Goal: Information Seeking & Learning: Learn about a topic

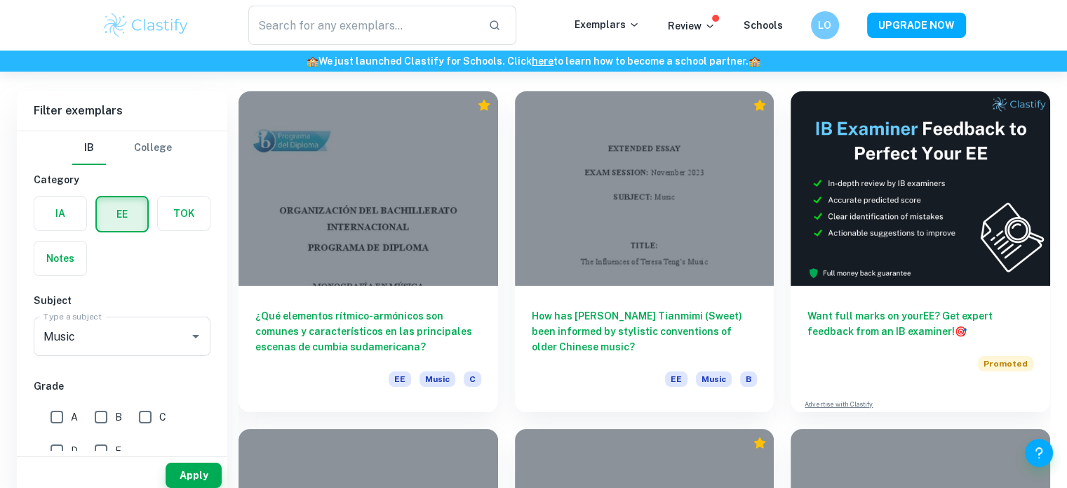
scroll to position [409, 0]
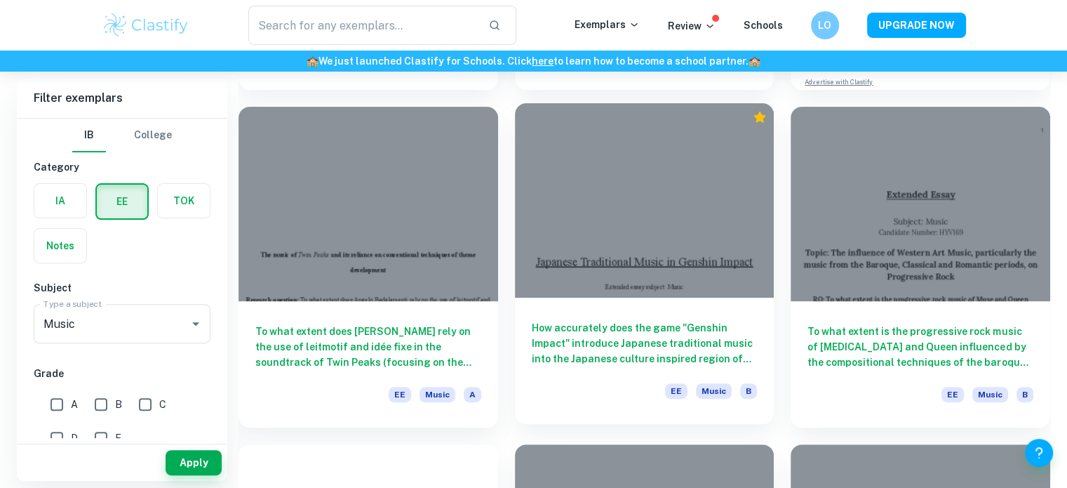
click at [662, 314] on div "How accurately does the game "Genshin Impact" introduce Japanese traditional mu…" at bounding box center [645, 361] width 260 height 126
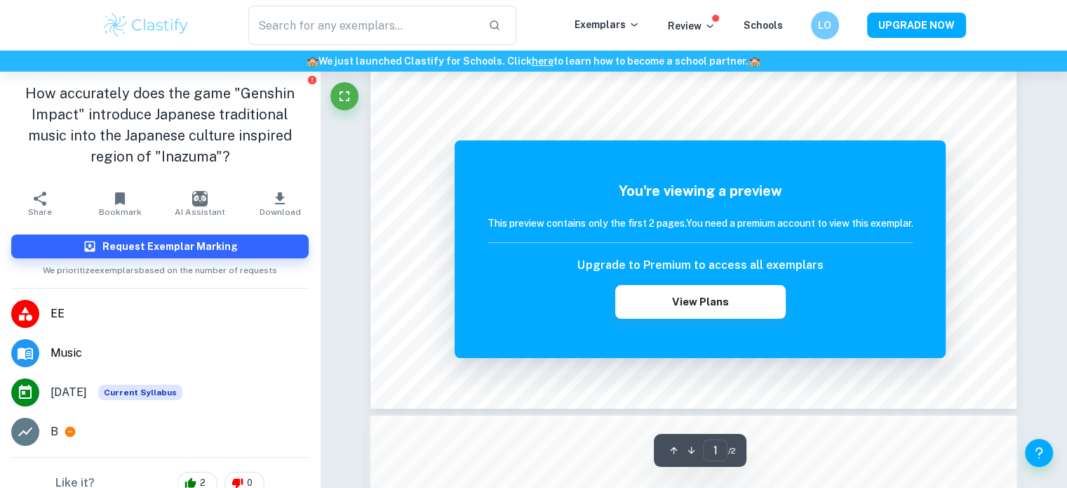
scroll to position [741, 0]
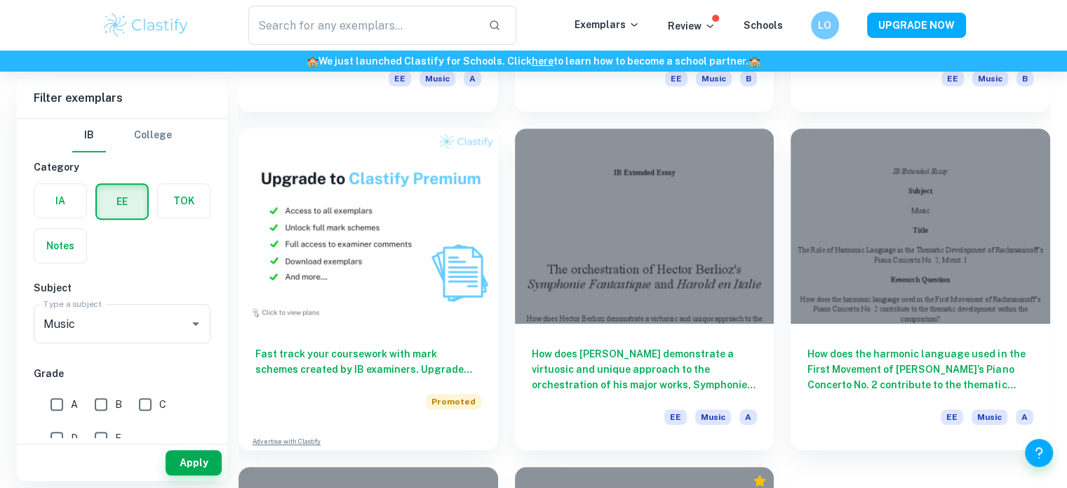
scroll to position [726, 0]
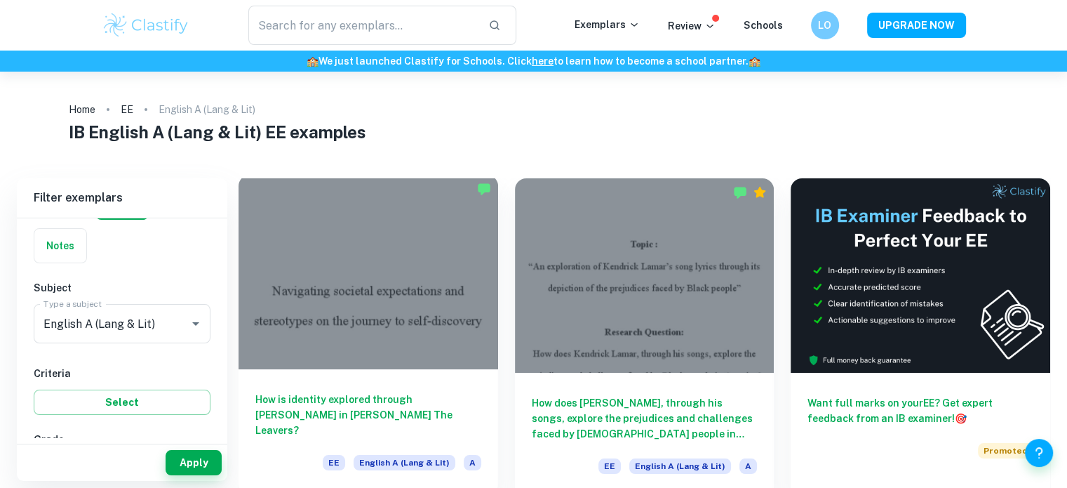
scroll to position [81, 0]
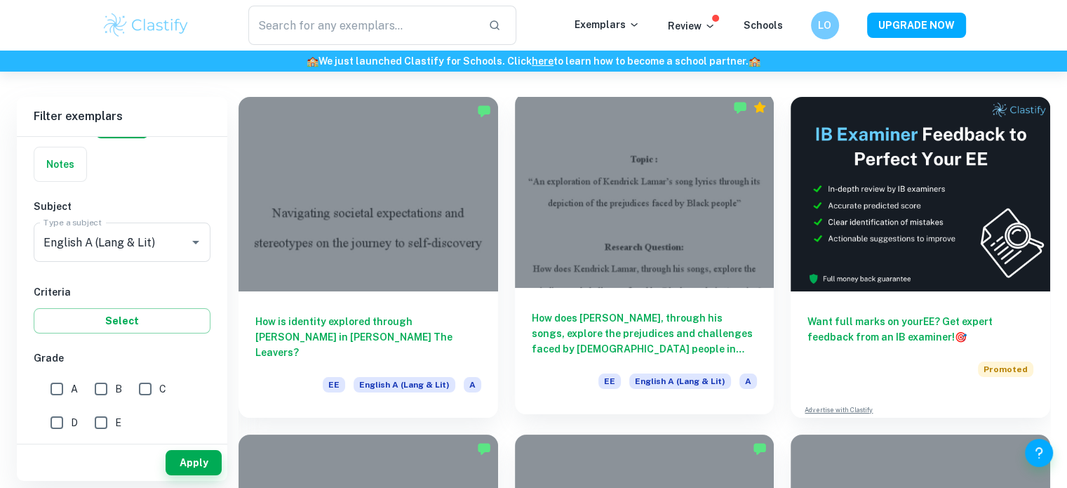
click at [573, 319] on h6 "How does [PERSON_NAME], through his songs, explore the prejudices and challenge…" at bounding box center [645, 333] width 226 height 46
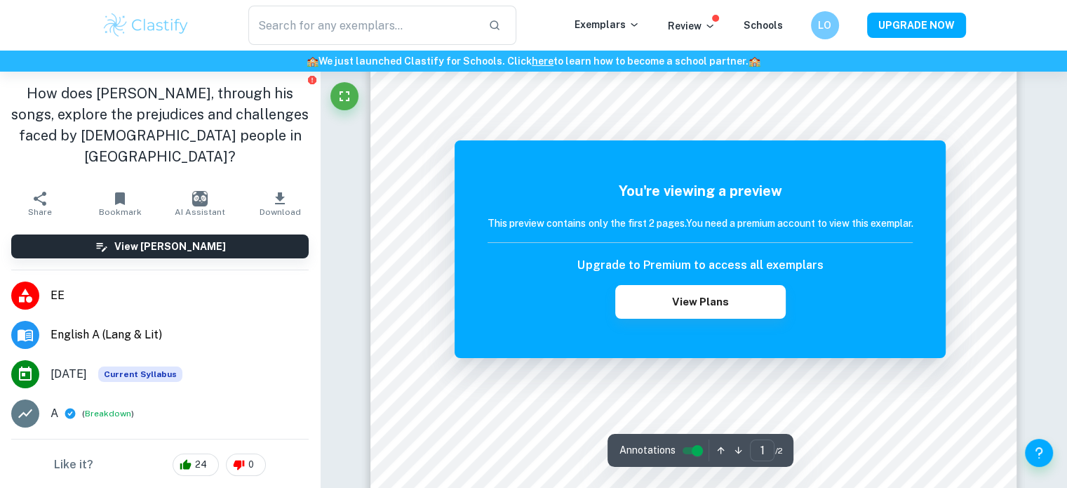
scroll to position [310, 0]
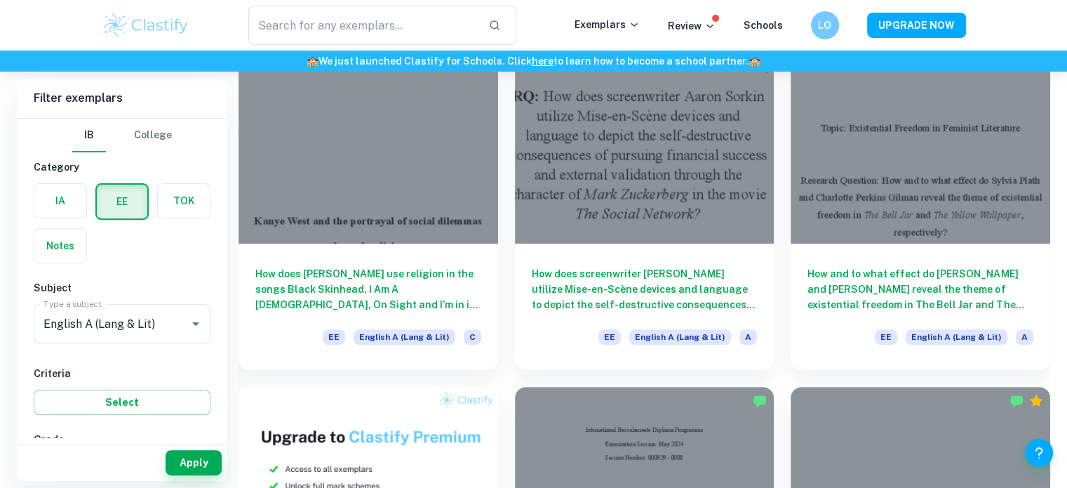
scroll to position [466, 0]
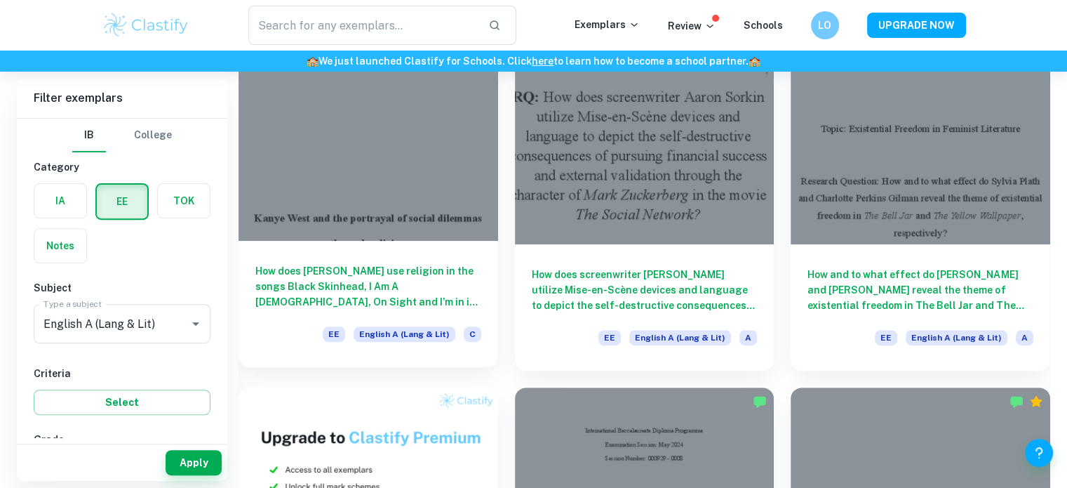
click at [362, 292] on h6 "How does Kanye West use religion in the songs Black Skinhead, I Am A God, On Si…" at bounding box center [368, 286] width 226 height 46
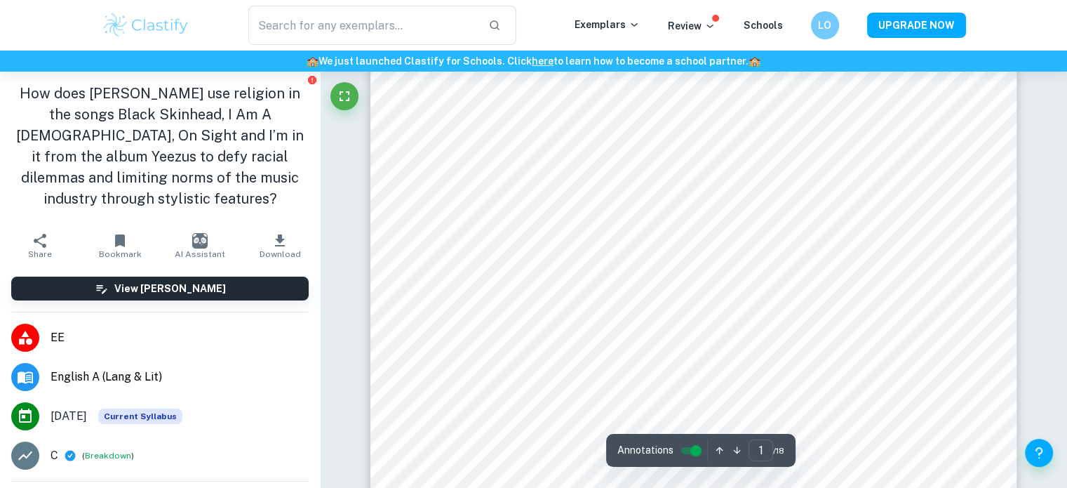
scroll to position [387, 0]
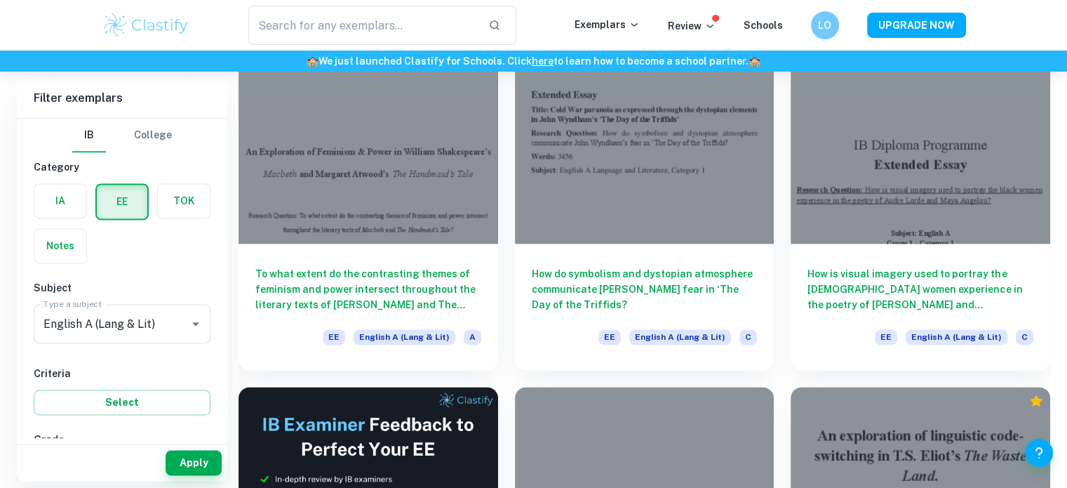
scroll to position [7257, 0]
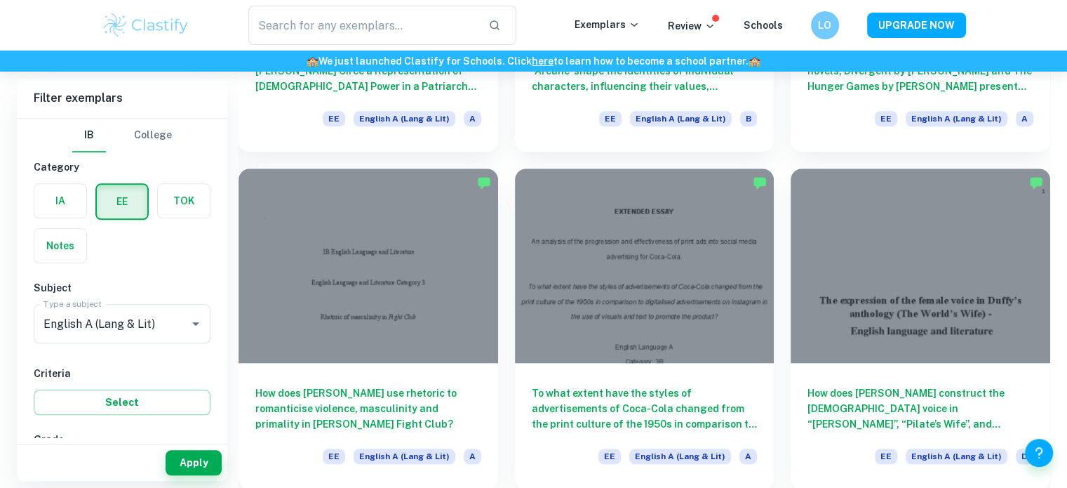
scroll to position [1361, 0]
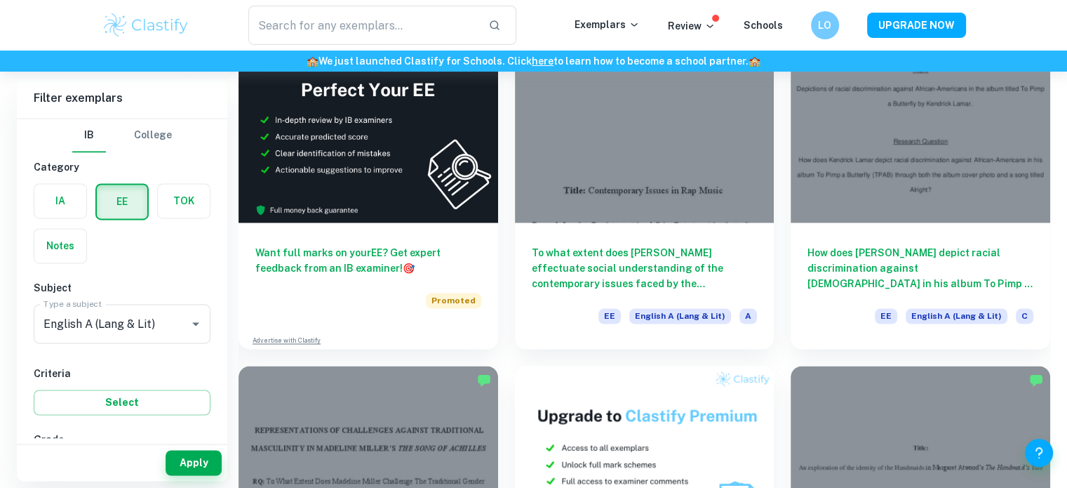
scroll to position [2189, 0]
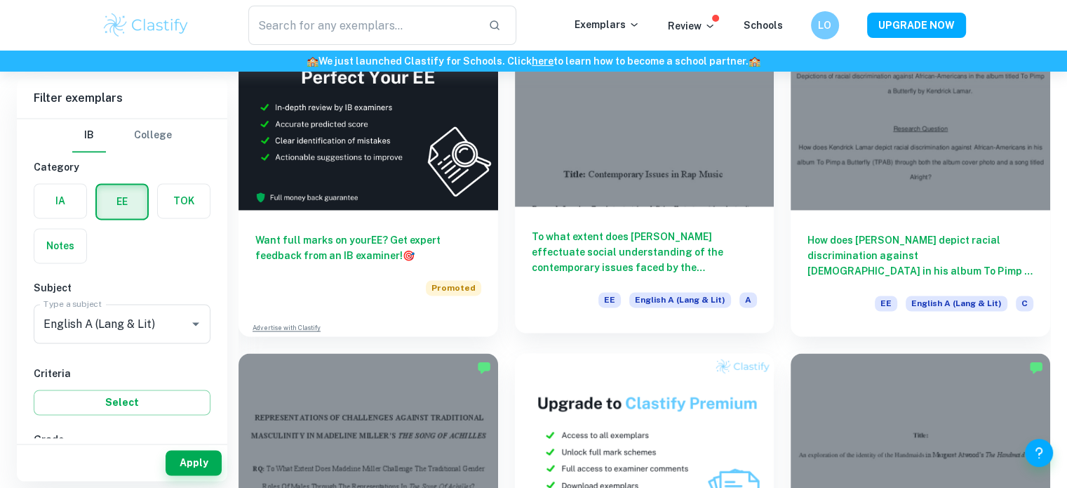
click at [735, 262] on h6 "To what extent does J. Cole effectuate social understanding of the contemporary…" at bounding box center [645, 252] width 226 height 46
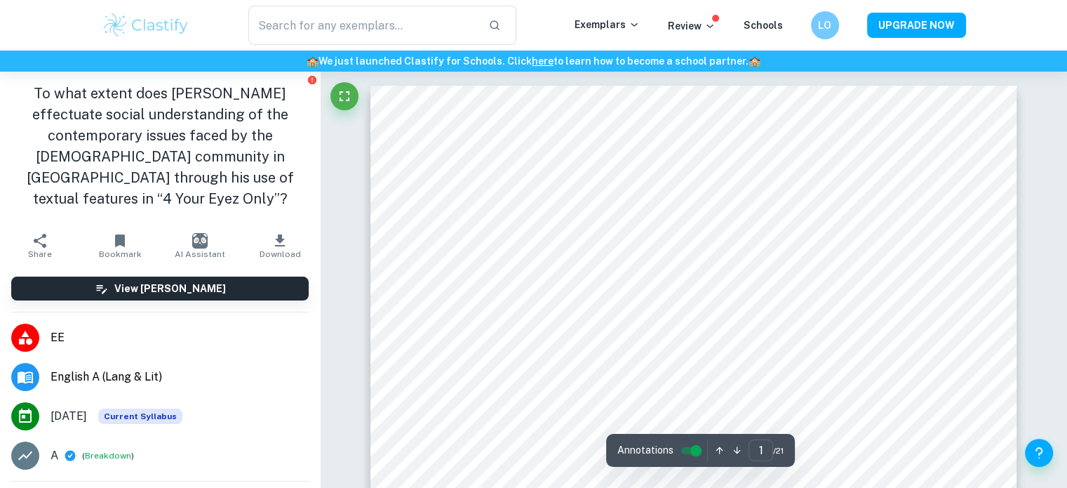
scroll to position [278, 0]
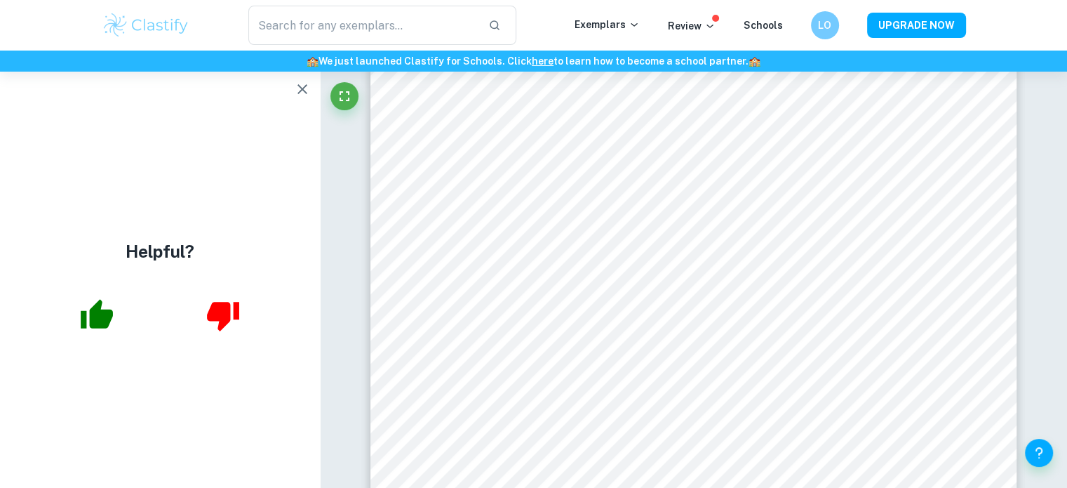
click at [299, 98] on button "button" at bounding box center [302, 89] width 28 height 28
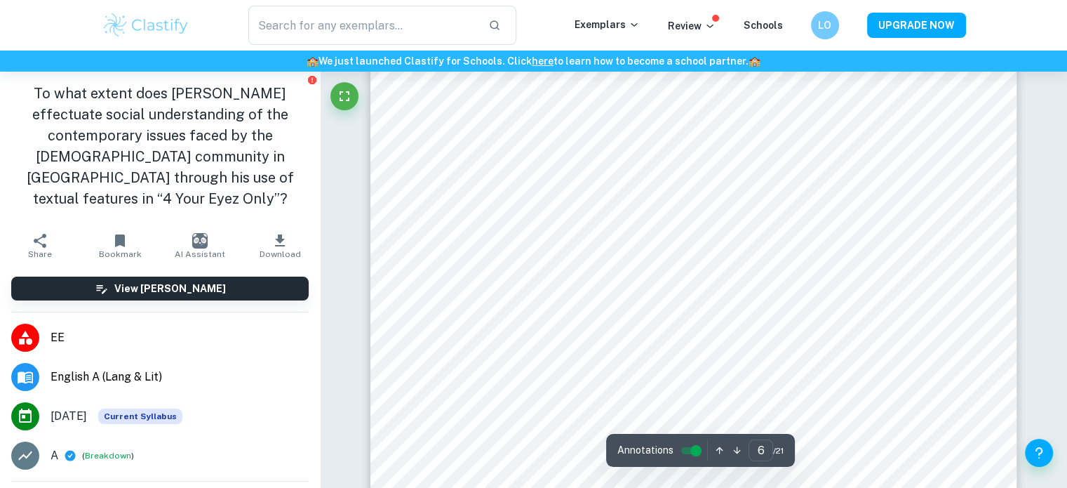
scroll to position [4489, 0]
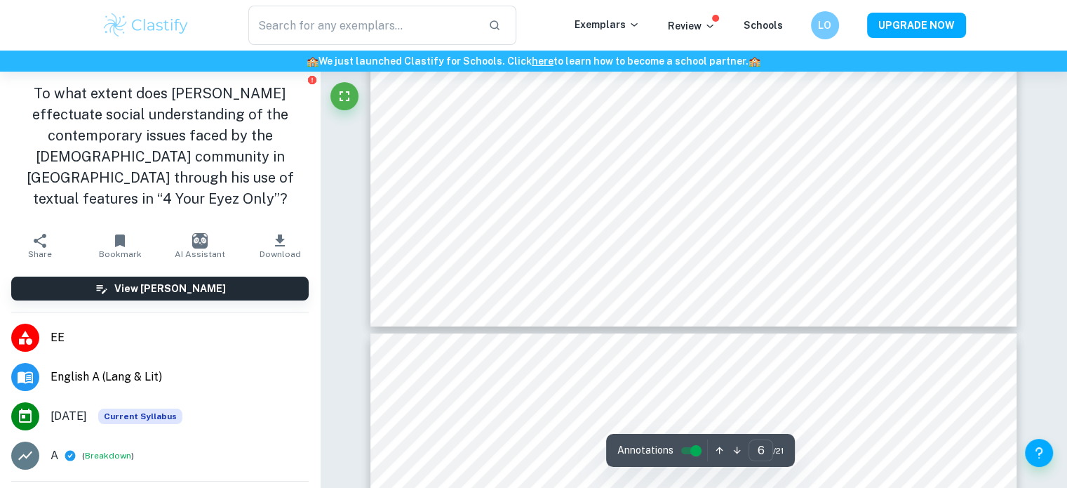
type input "7"
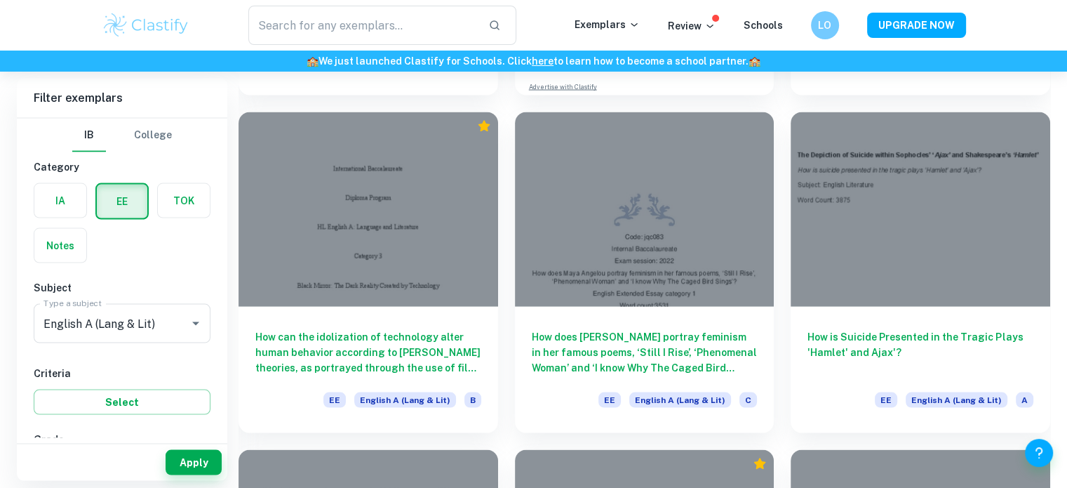
scroll to position [8170, 0]
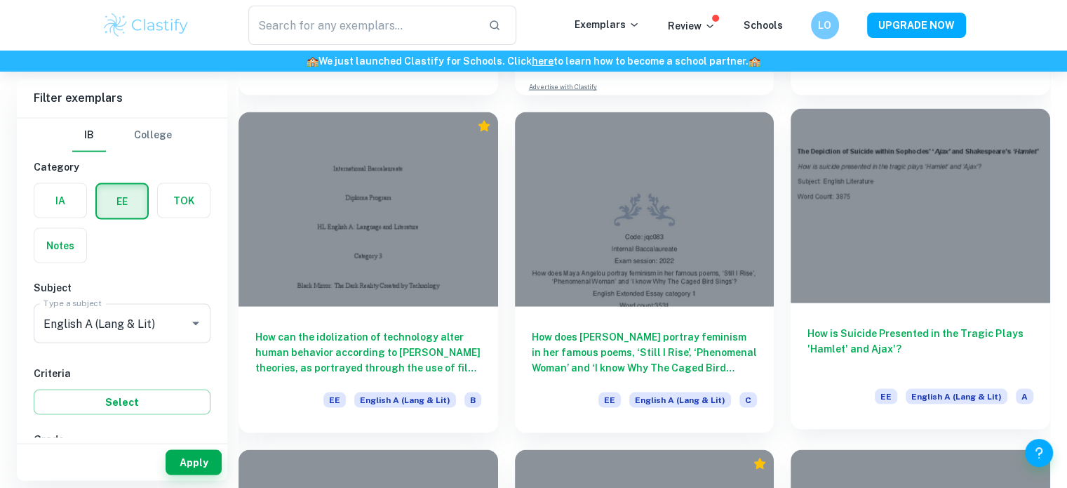
click at [893, 343] on h6 "How is Suicide Presented in the Tragic Plays 'Hamlet' and Ajax'?" at bounding box center [921, 349] width 226 height 46
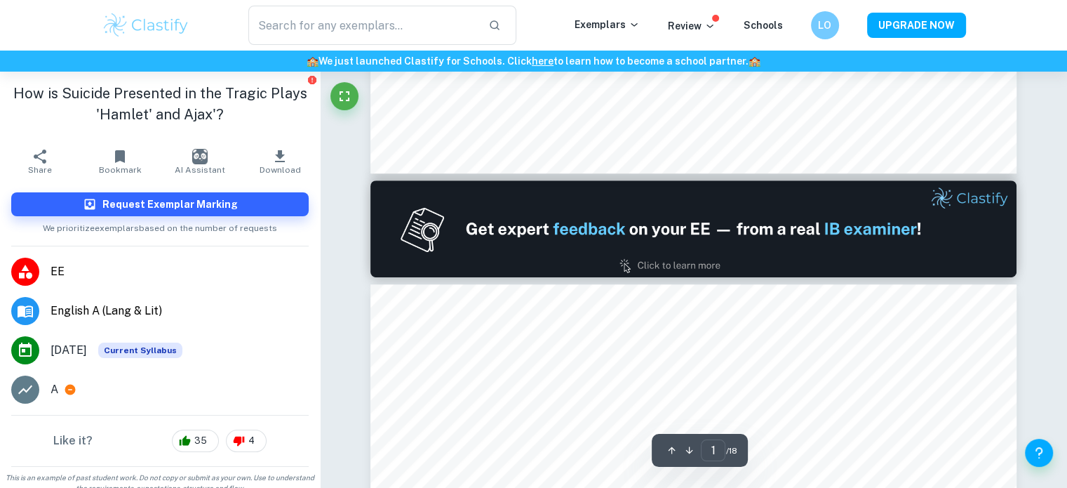
type input "2"
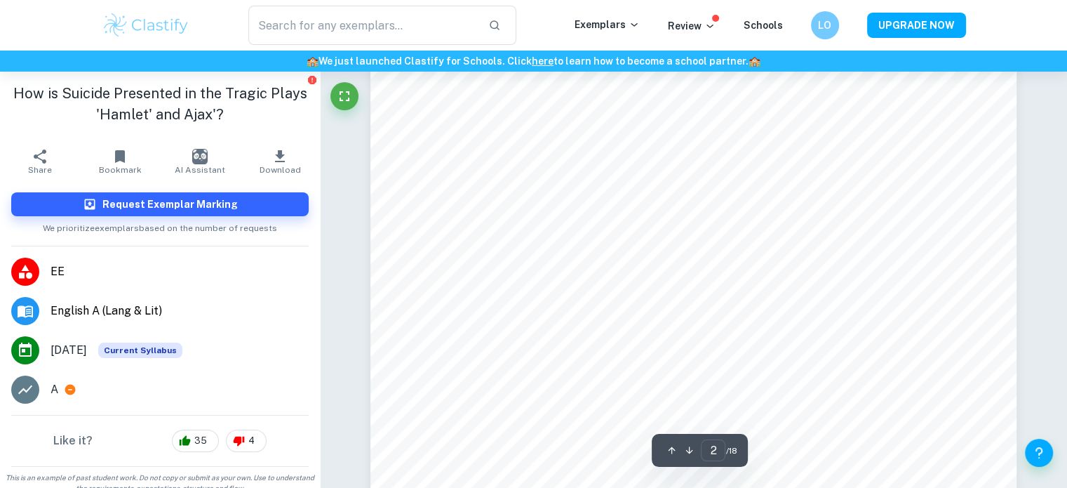
scroll to position [1145, 0]
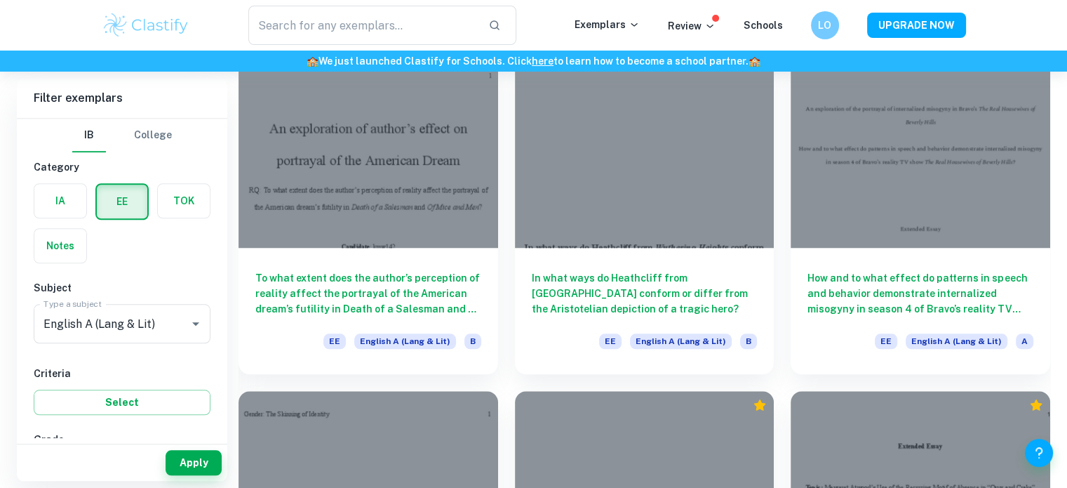
scroll to position [6543, 0]
